Goal: Task Accomplishment & Management: Use online tool/utility

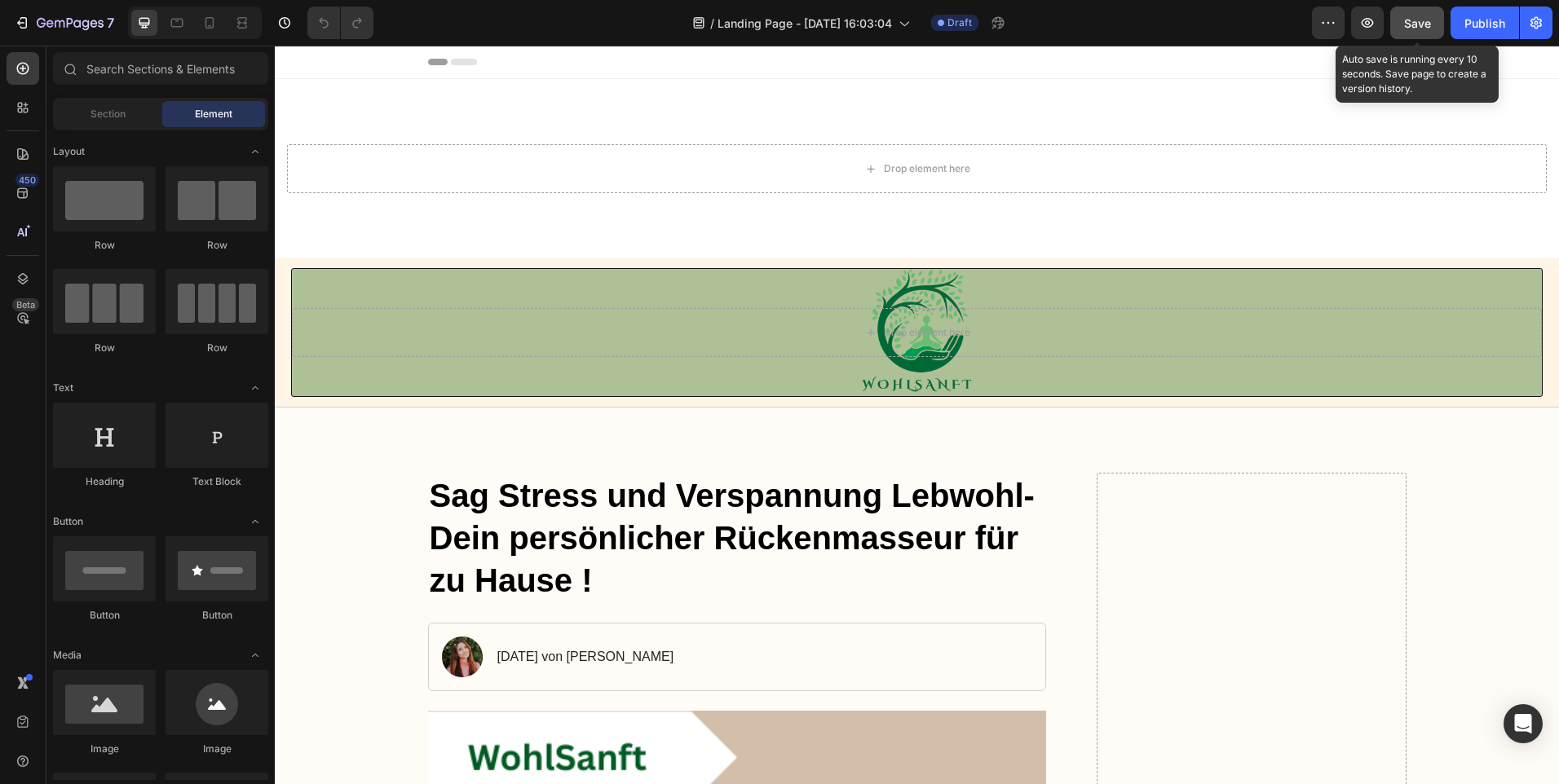
click at [1417, 20] on span "Save" at bounding box center [1417, 23] width 27 height 14
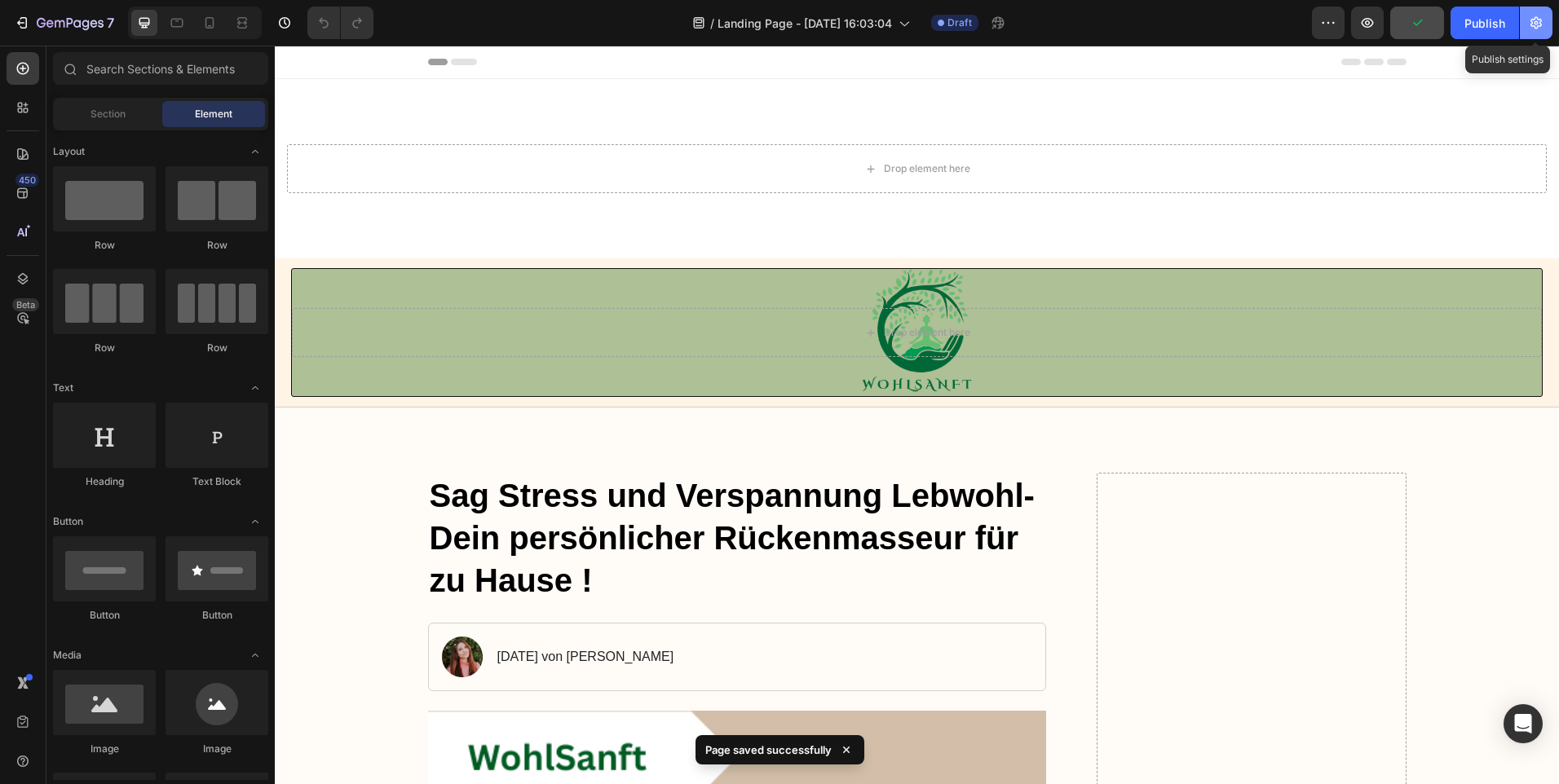
click at [1532, 19] on icon "button" at bounding box center [1536, 23] width 11 height 12
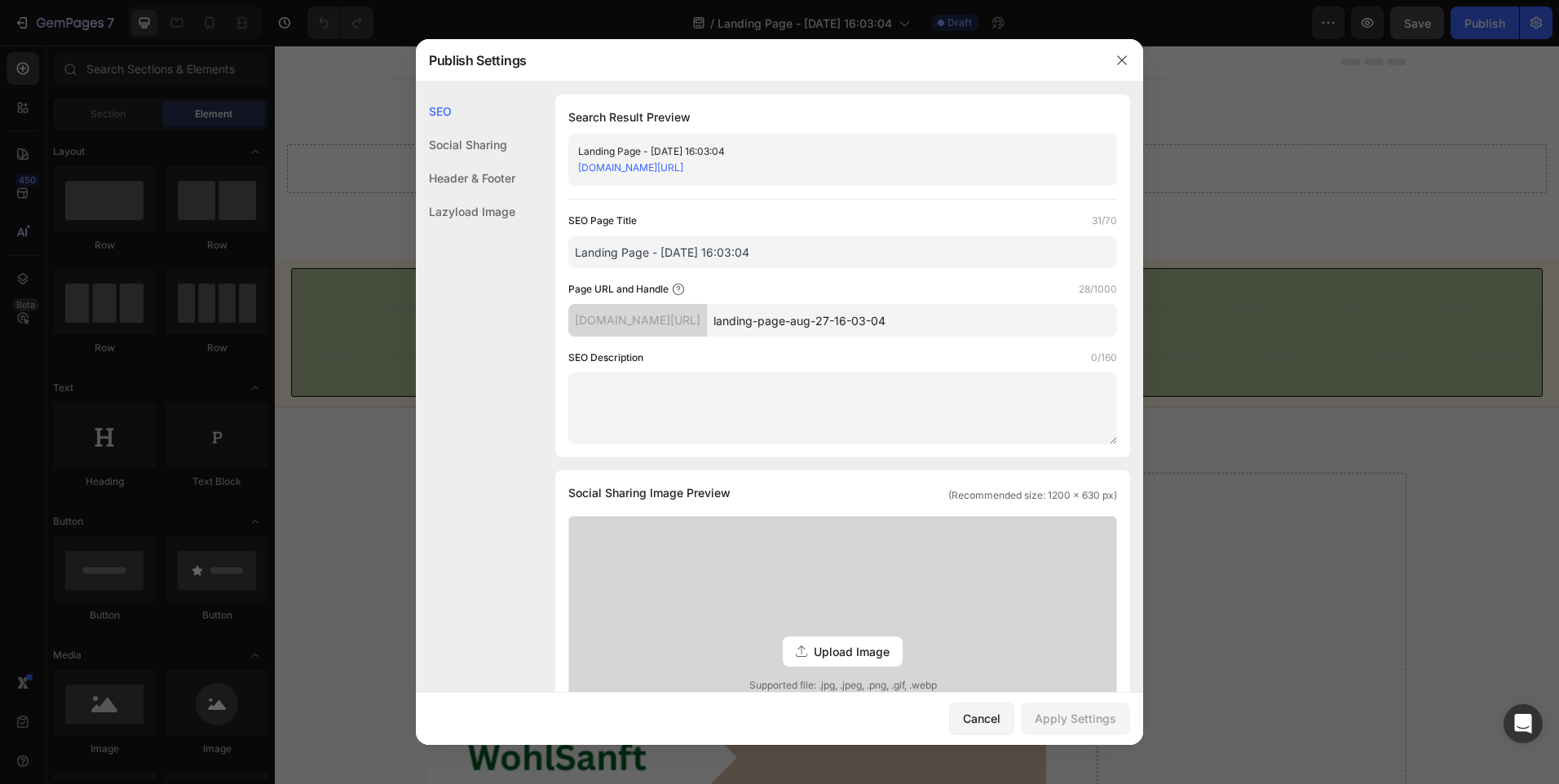
click at [683, 168] on link "sufwa4-vj.myshopify.com/pages/landing-page-aug-27-16-03-04" at bounding box center [631, 167] width 105 height 12
drag, startPoint x: 949, startPoint y: 318, endPoint x: 737, endPoint y: 324, distance: 212.1
click at [737, 324] on div "sufwa4-vj.myshopify.com/pages/ landing-page-aug-27-16-03-04" at bounding box center [842, 320] width 549 height 33
click at [982, 321] on input "landing-page-aug-27-16-03-04" at bounding box center [912, 320] width 410 height 33
drag, startPoint x: 572, startPoint y: 320, endPoint x: 937, endPoint y: 323, distance: 365.0
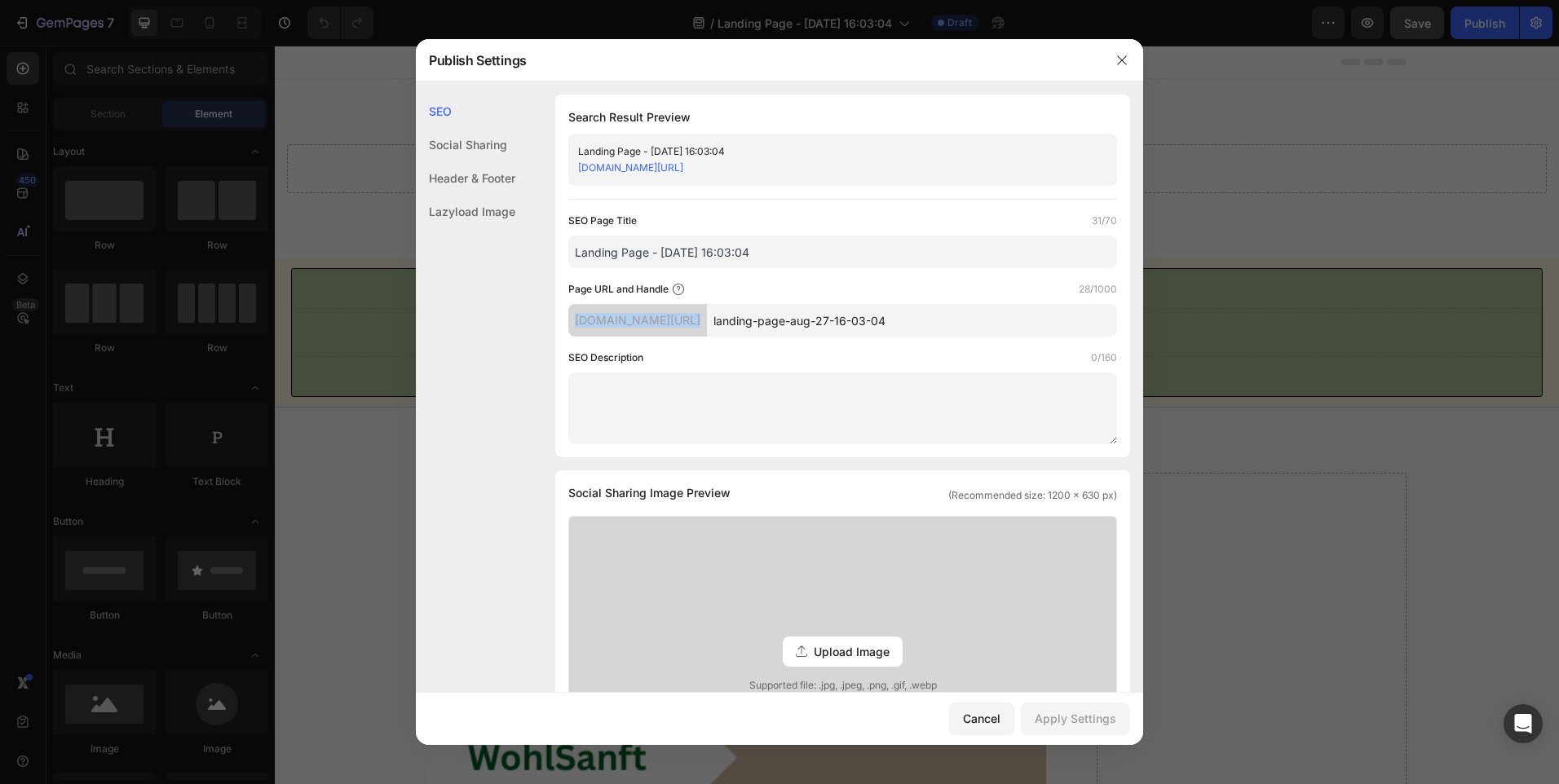
click at [932, 324] on div "sufwa4-vj.myshopify.com/pages/ landing-page-aug-27-16-03-04" at bounding box center [842, 320] width 549 height 33
click at [1012, 275] on div "SEO Page Title 31/70 Landing Page - Aug 27, 16:03:04 Page URL and Handle 28/100…" at bounding box center [842, 328] width 549 height 232
drag, startPoint x: 883, startPoint y: 162, endPoint x: 580, endPoint y: 169, distance: 303.1
click at [580, 169] on div "sufwa4-vj.myshopify.com/pages/landing-page-aug-27-16-03-04" at bounding box center [829, 167] width 502 height 16
drag, startPoint x: 580, startPoint y: 169, endPoint x: 602, endPoint y: 174, distance: 22.6
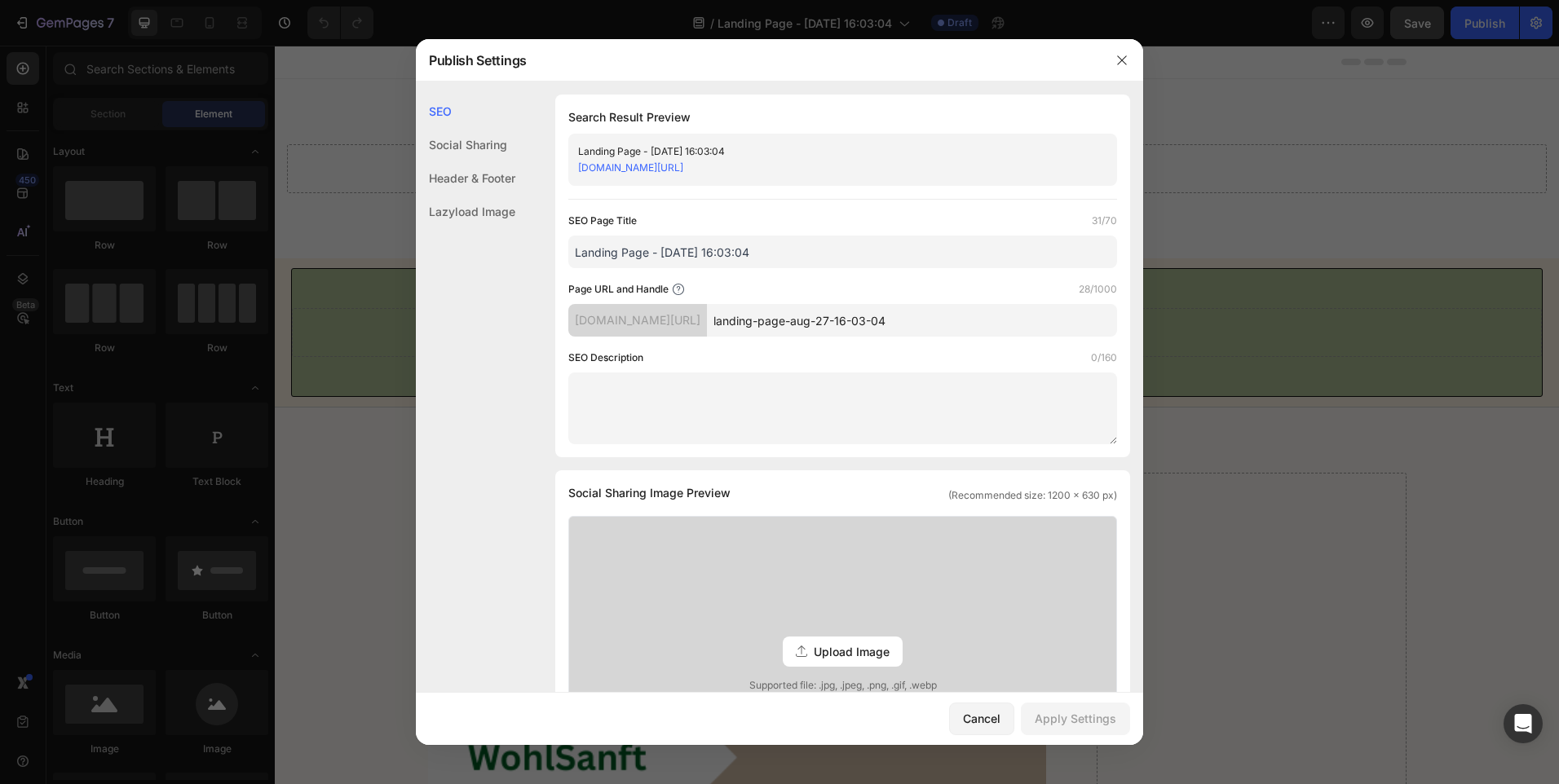
copy link "sufwa4-vj.myshopify.com/pages/landing-page-aug-27-16-03-04"
click at [907, 165] on div "sufwa4-vj.myshopify.com/pages/landing-page-aug-27-16-03-04" at bounding box center [829, 167] width 502 height 16
drag, startPoint x: 889, startPoint y: 160, endPoint x: 666, endPoint y: 167, distance: 223.1
click at [666, 167] on div "sufwa4-vj.myshopify.com/pages/landing-page-aug-27-16-03-04" at bounding box center [829, 167] width 502 height 16
drag, startPoint x: 666, startPoint y: 167, endPoint x: 870, endPoint y: 161, distance: 204.1
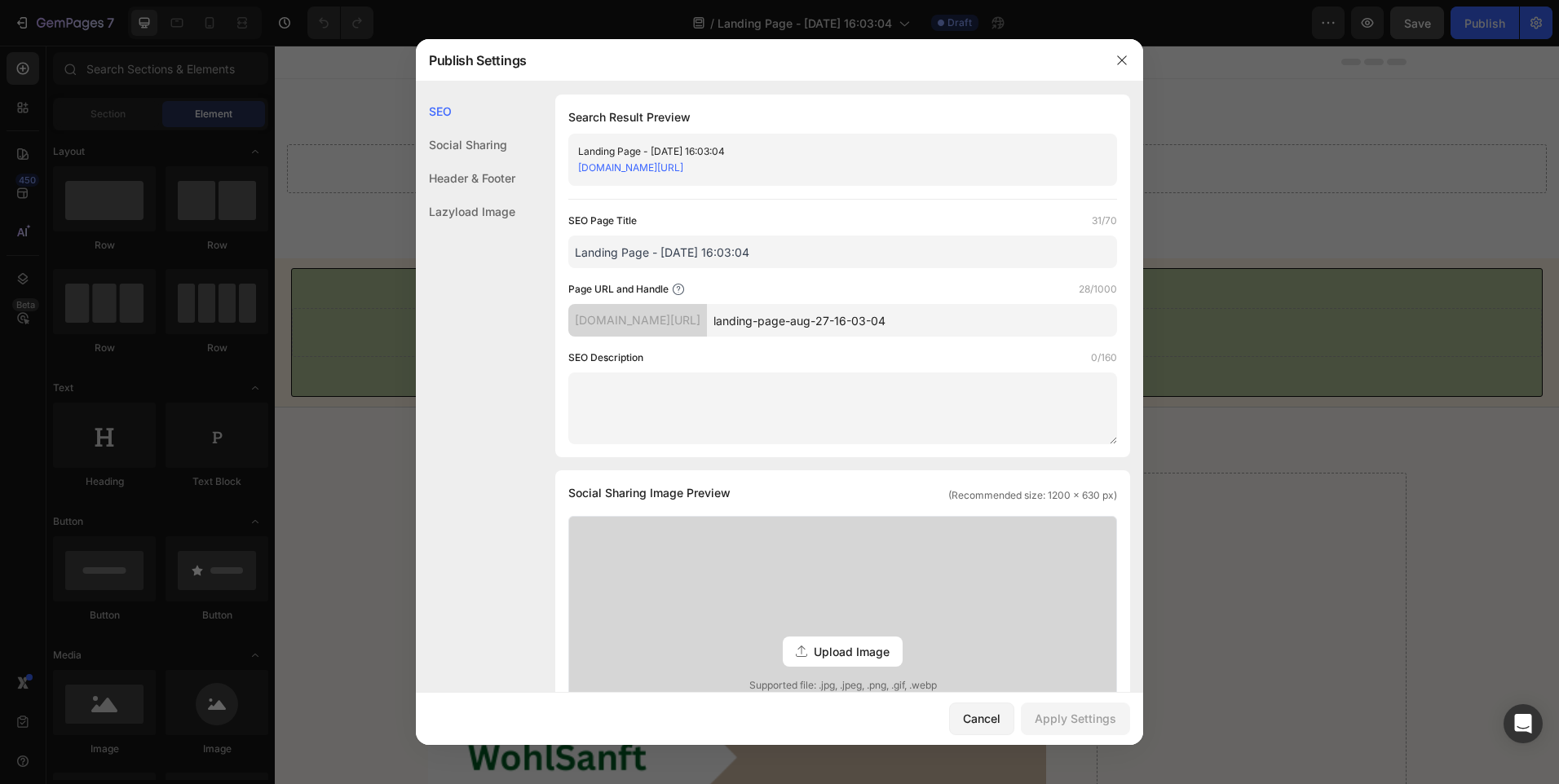
click at [683, 161] on link "sufwa4-vj.myshopify.com/pages/landing-page-aug-27-16-03-04" at bounding box center [631, 167] width 105 height 12
click at [941, 159] on div "sufwa4-vj.myshopify.com/pages/landing-page-aug-27-16-03-04" at bounding box center [829, 167] width 502 height 16
drag, startPoint x: 880, startPoint y: 165, endPoint x: 573, endPoint y: 162, distance: 307.0
click at [573, 162] on div "Landing Page - Aug 27, 16:03:04 sufwa4-vj.myshopify.com/pages/landing-page-aug-…" at bounding box center [842, 159] width 549 height 53
drag, startPoint x: 573, startPoint y: 162, endPoint x: 609, endPoint y: 169, distance: 36.7
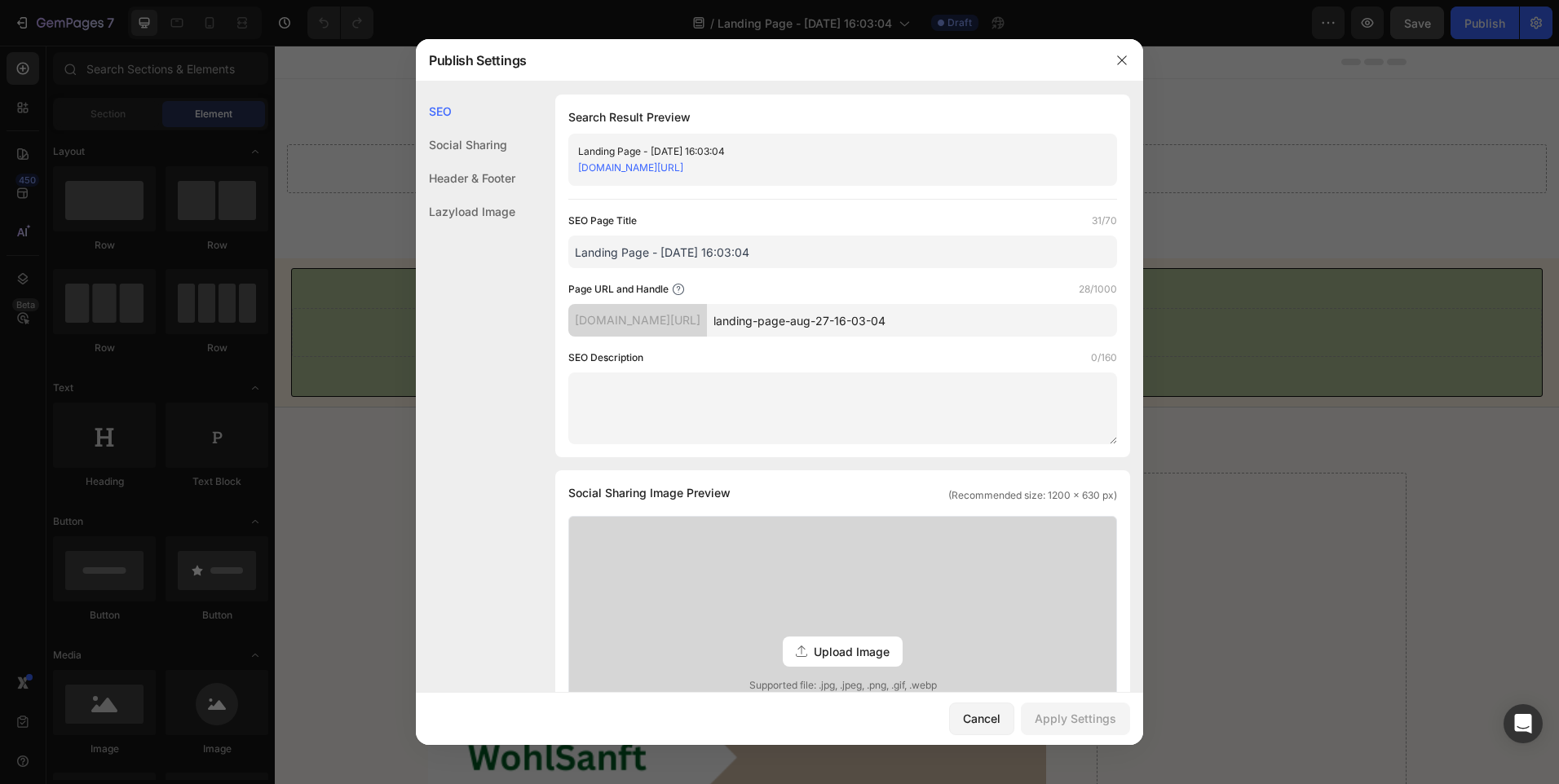
copy link "sufwa4-vj.myshopify.com/pages/landing-page-aug-27-16-03-04"
